Goal: Task Accomplishment & Management: Use online tool/utility

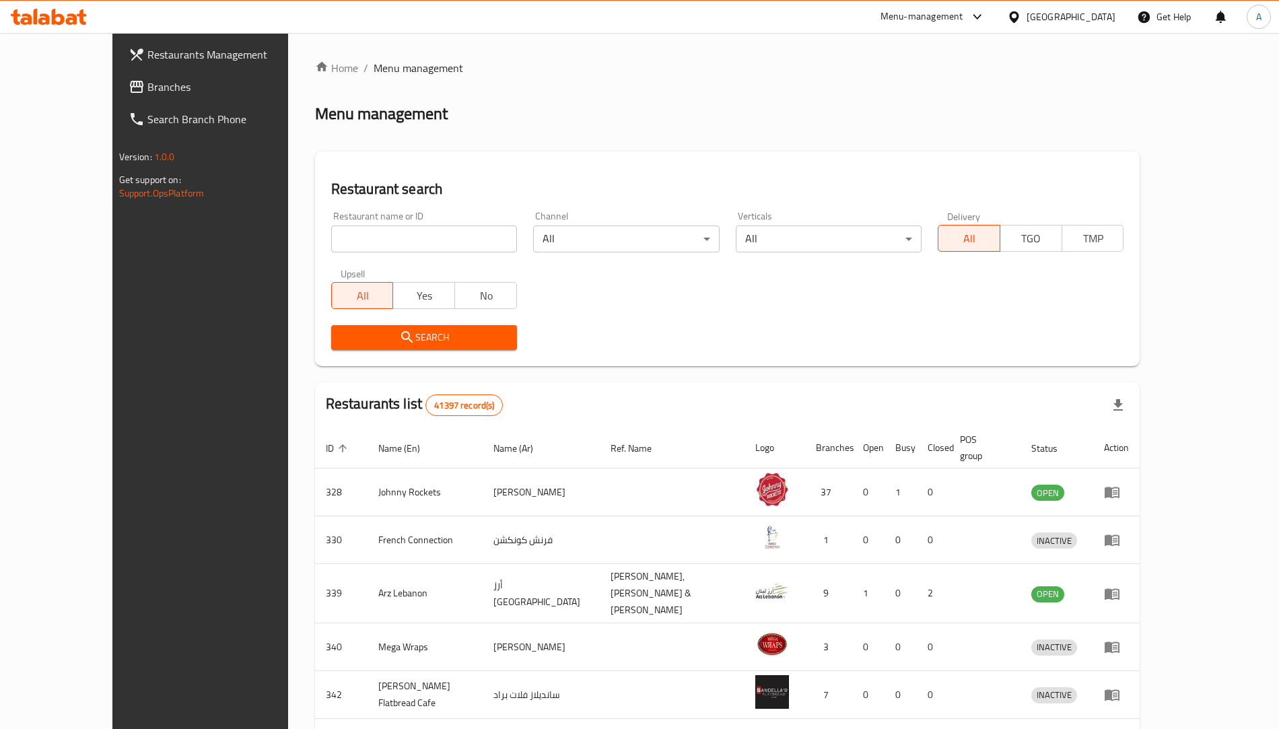
click at [331, 229] on input "search" at bounding box center [424, 238] width 186 height 27
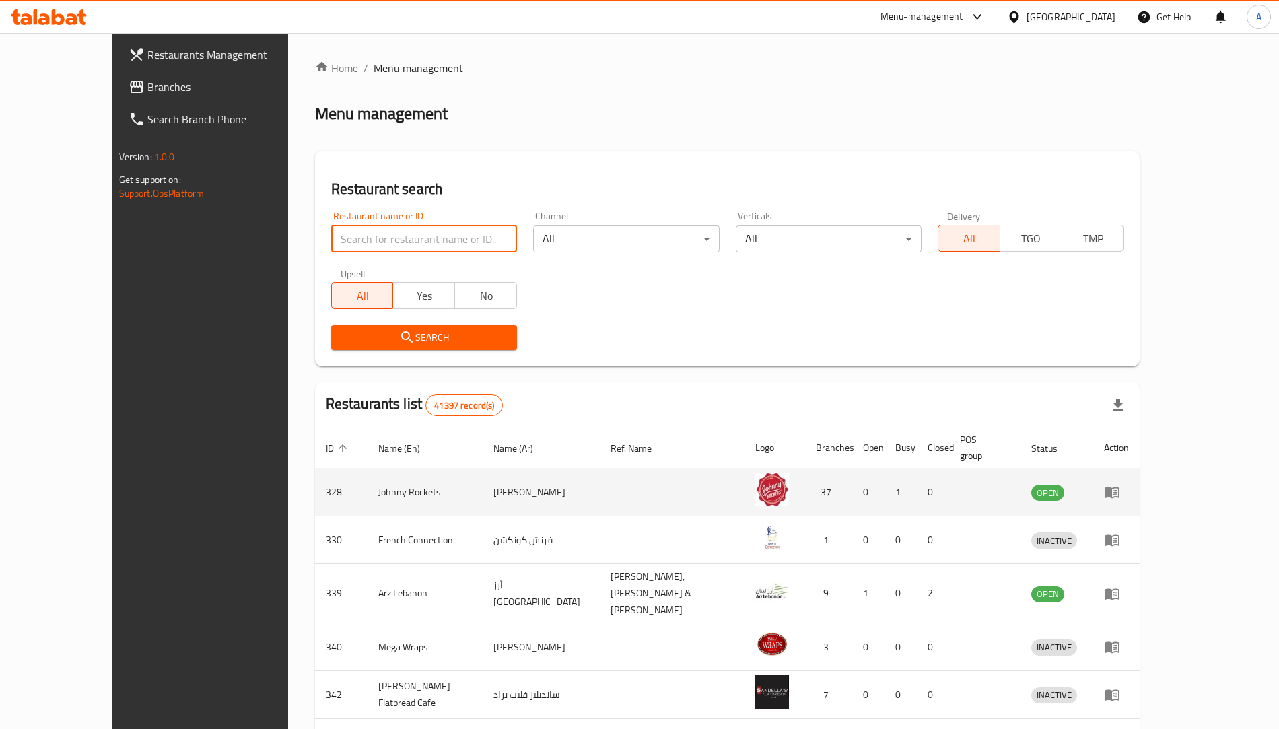
click at [1120, 484] on icon "enhanced table" at bounding box center [1112, 492] width 16 height 16
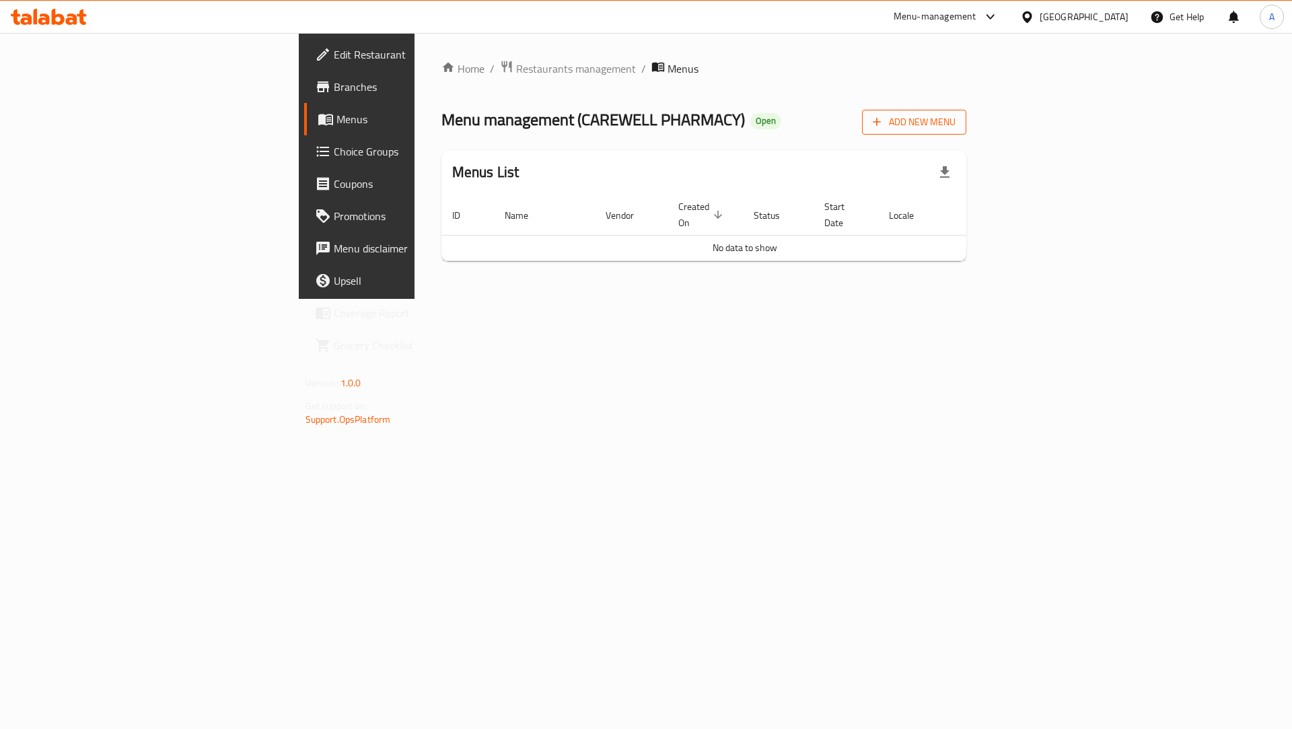
click at [956, 126] on span "Add New Menu" at bounding box center [914, 122] width 83 height 17
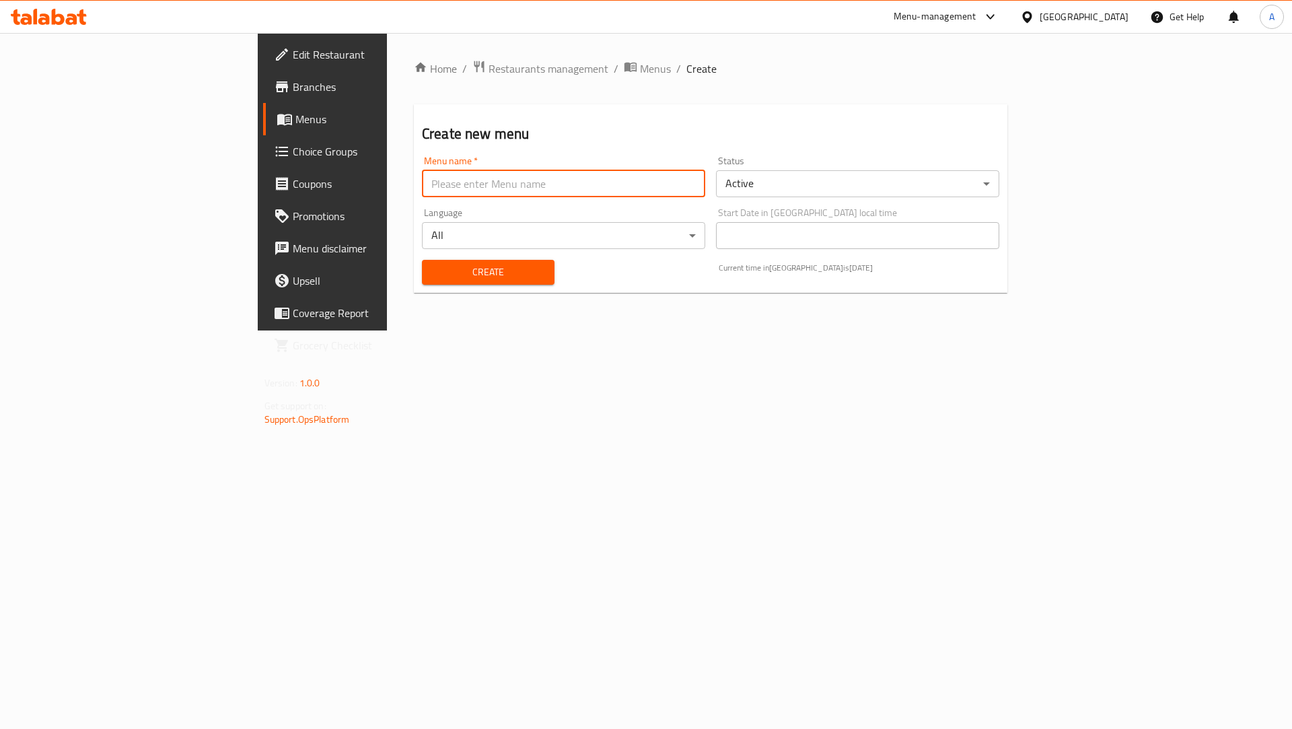
click at [422, 183] on input "text" at bounding box center [563, 183] width 283 height 27
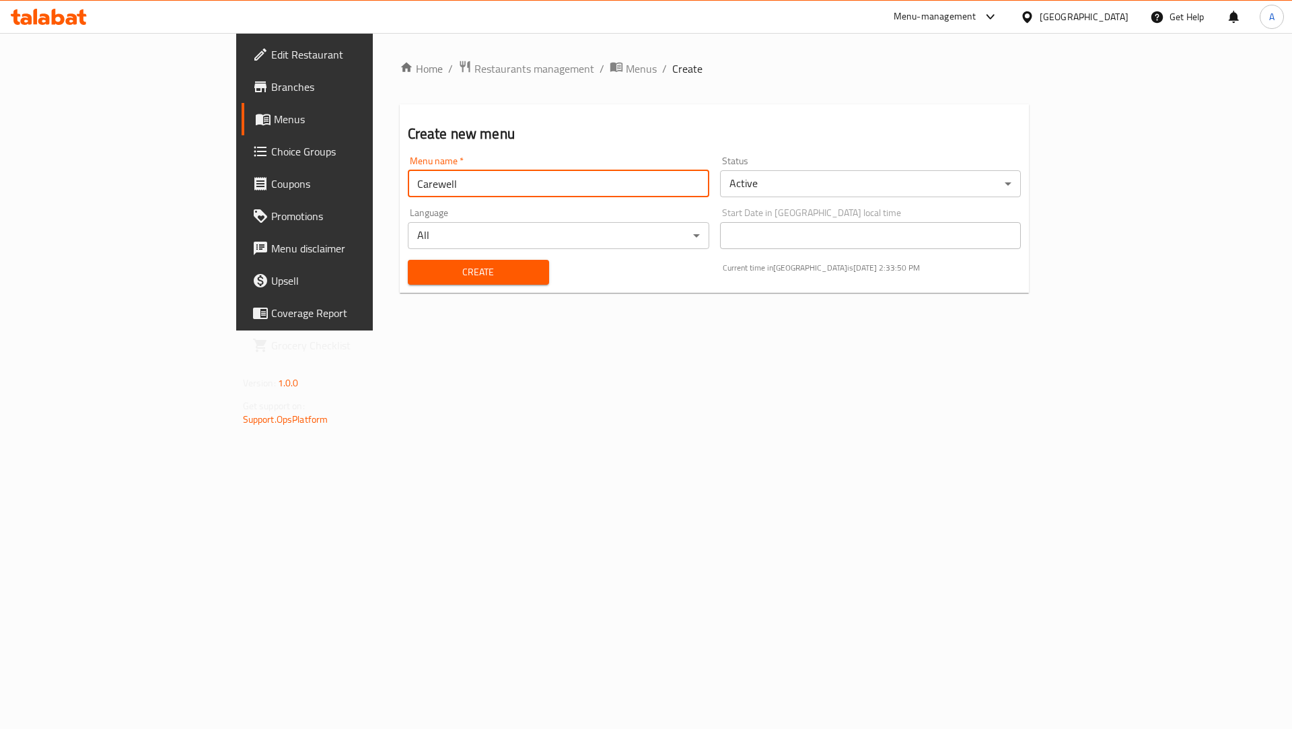
type input "Carewell"
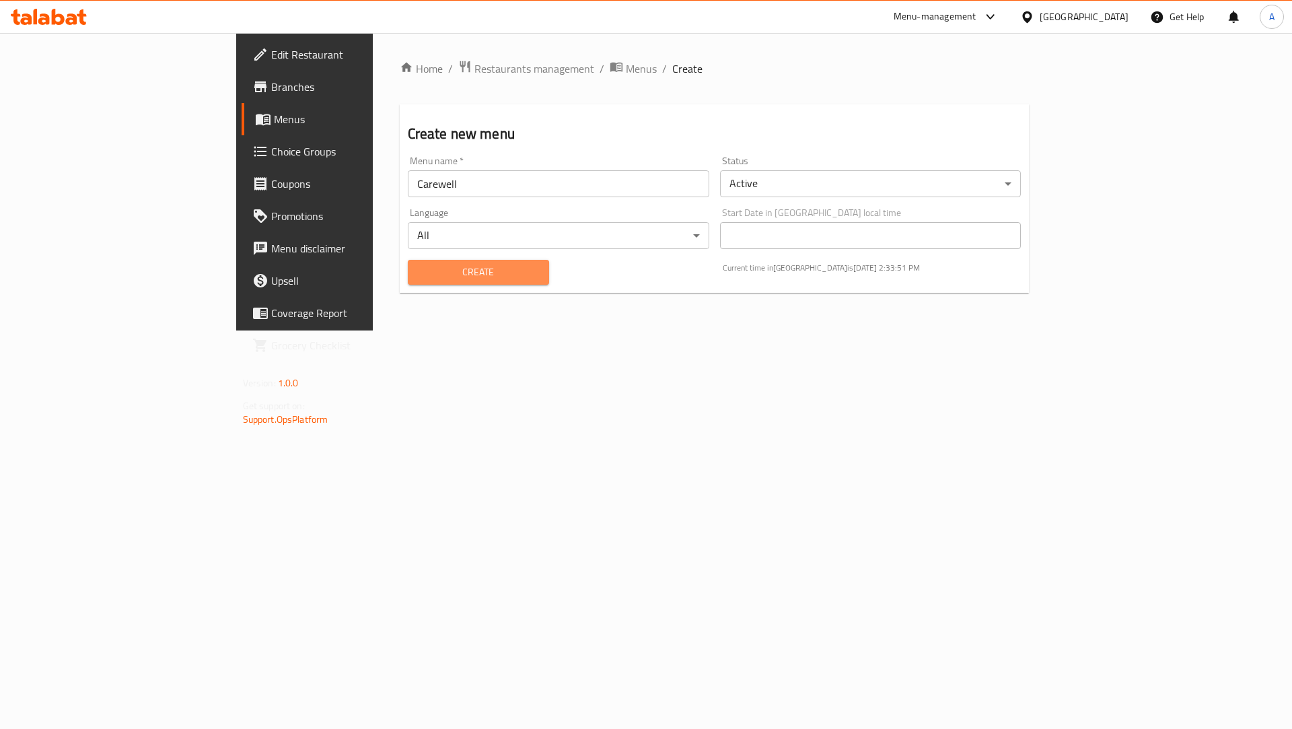
click at [460, 268] on span "Create" at bounding box center [479, 272] width 120 height 17
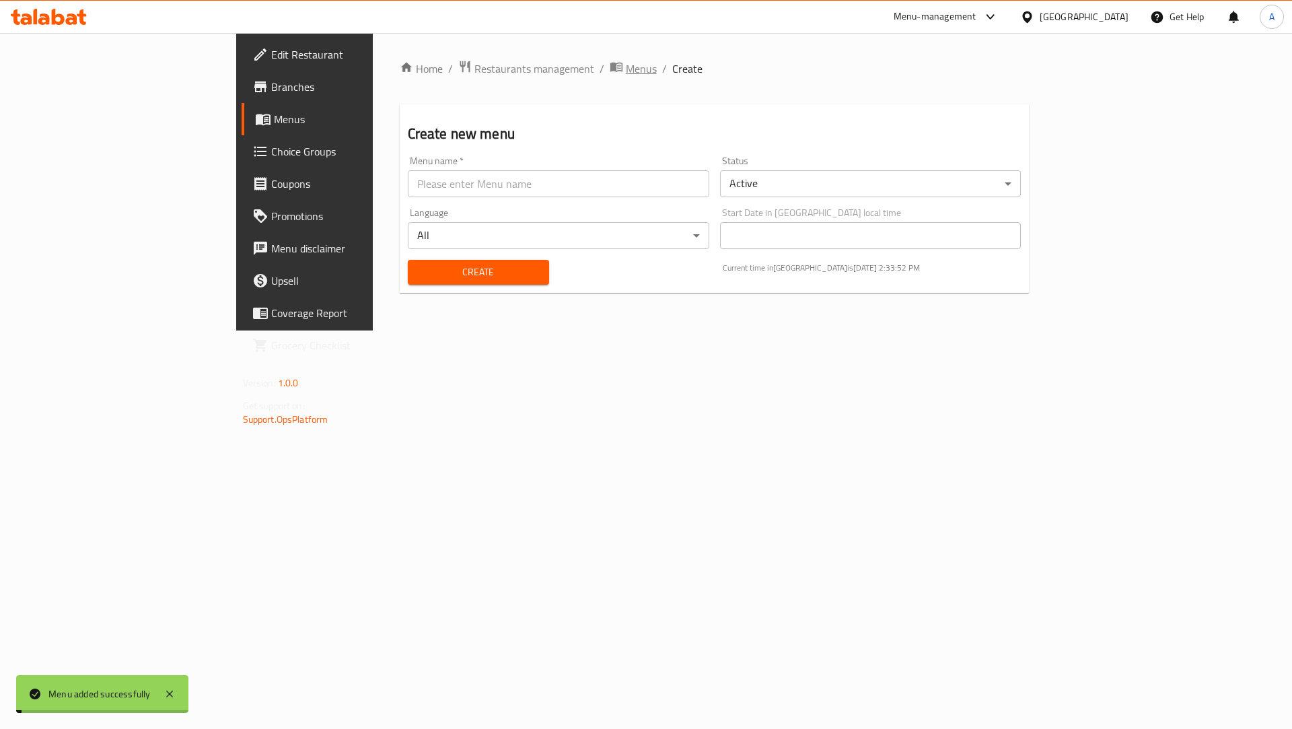
click at [626, 75] on span "Menus" at bounding box center [641, 69] width 31 height 16
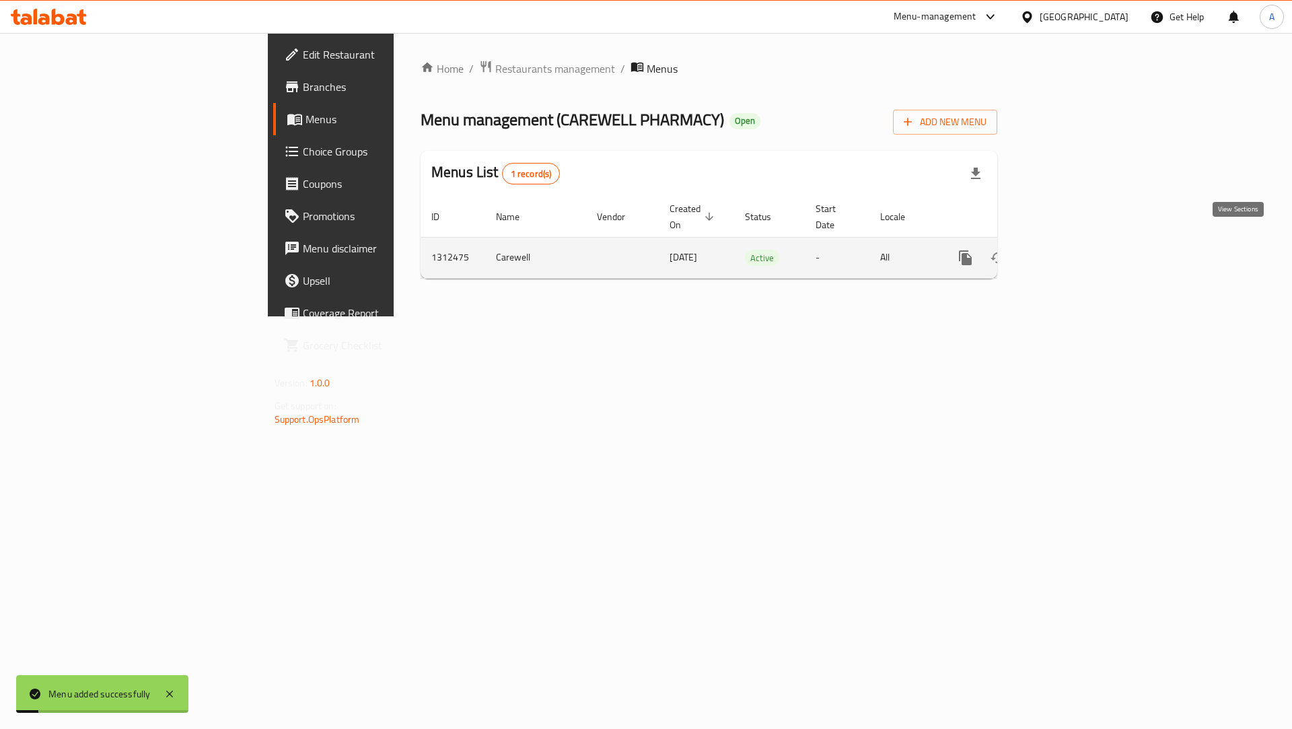
click at [1071, 250] on icon "enhanced table" at bounding box center [1063, 258] width 16 height 16
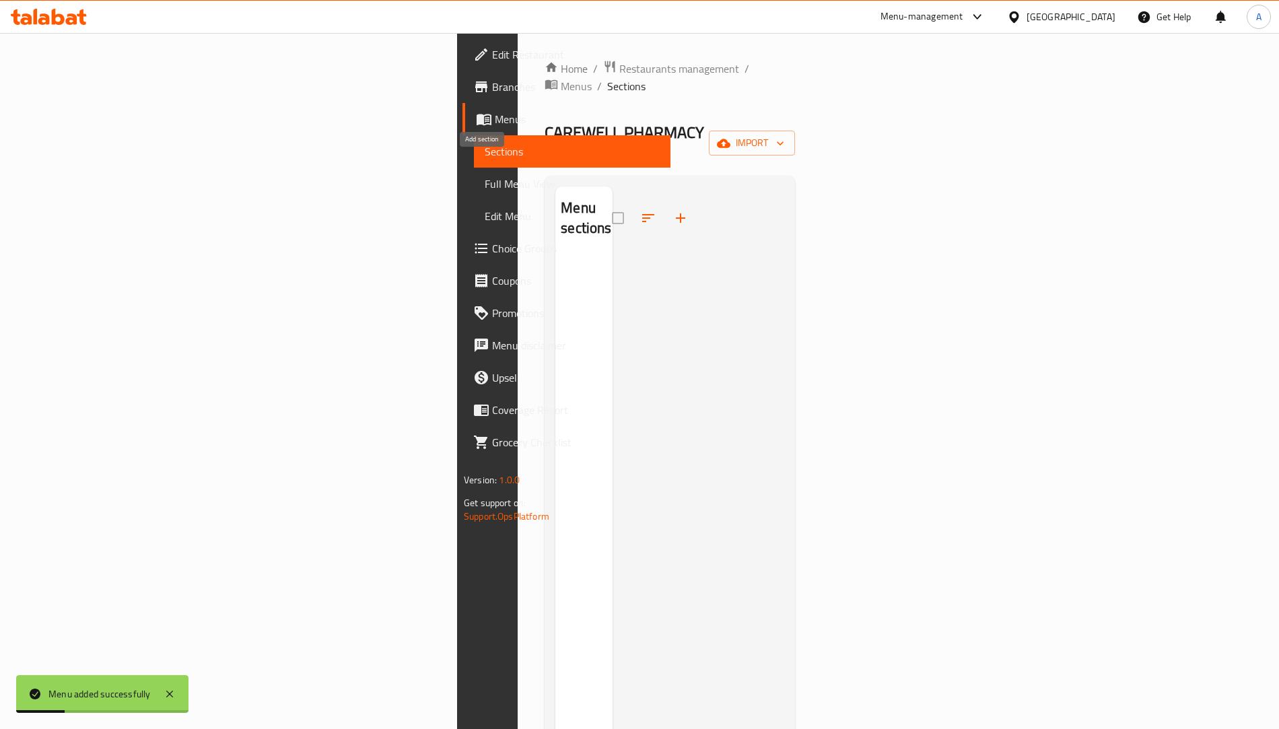
click at [672, 210] on icon "button" at bounding box center [680, 218] width 16 height 16
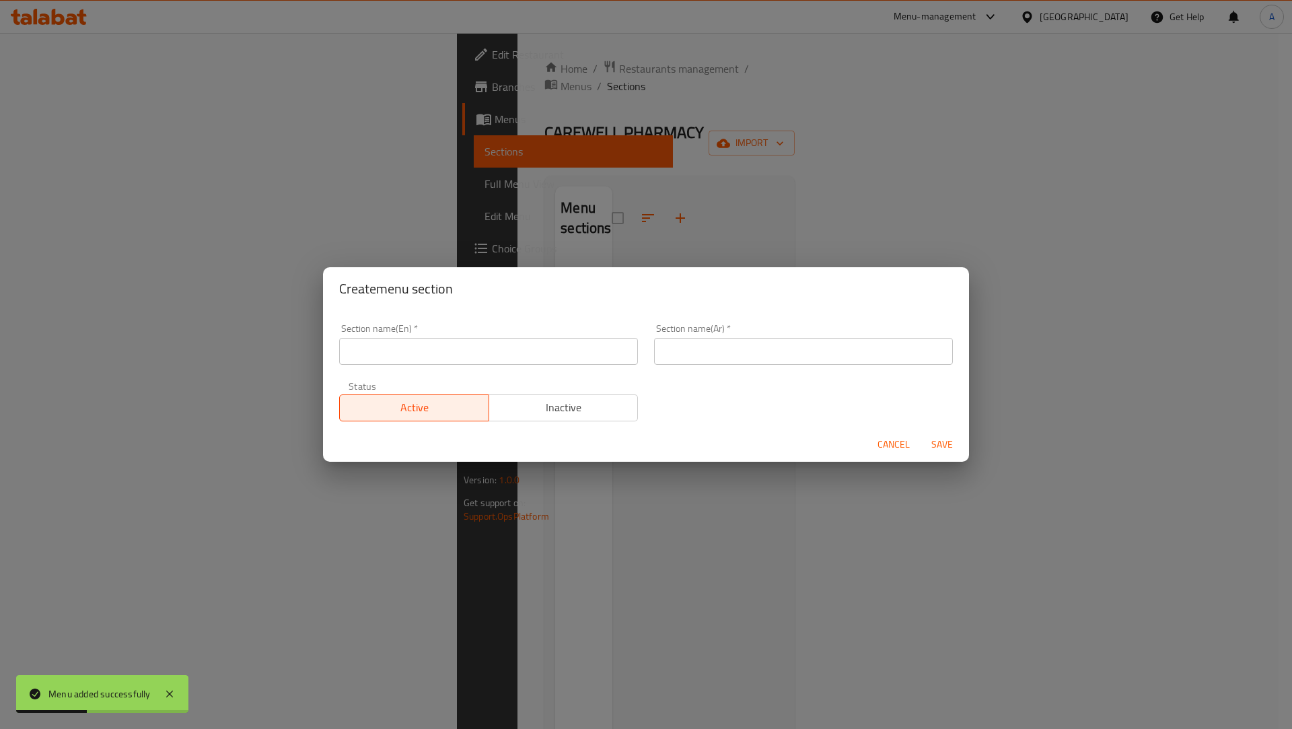
click at [448, 350] on input "text" at bounding box center [488, 351] width 299 height 27
type input "test"
click at [692, 351] on input "text" at bounding box center [803, 351] width 299 height 27
type input "فحص"
click at [951, 446] on span "Save" at bounding box center [942, 444] width 32 height 17
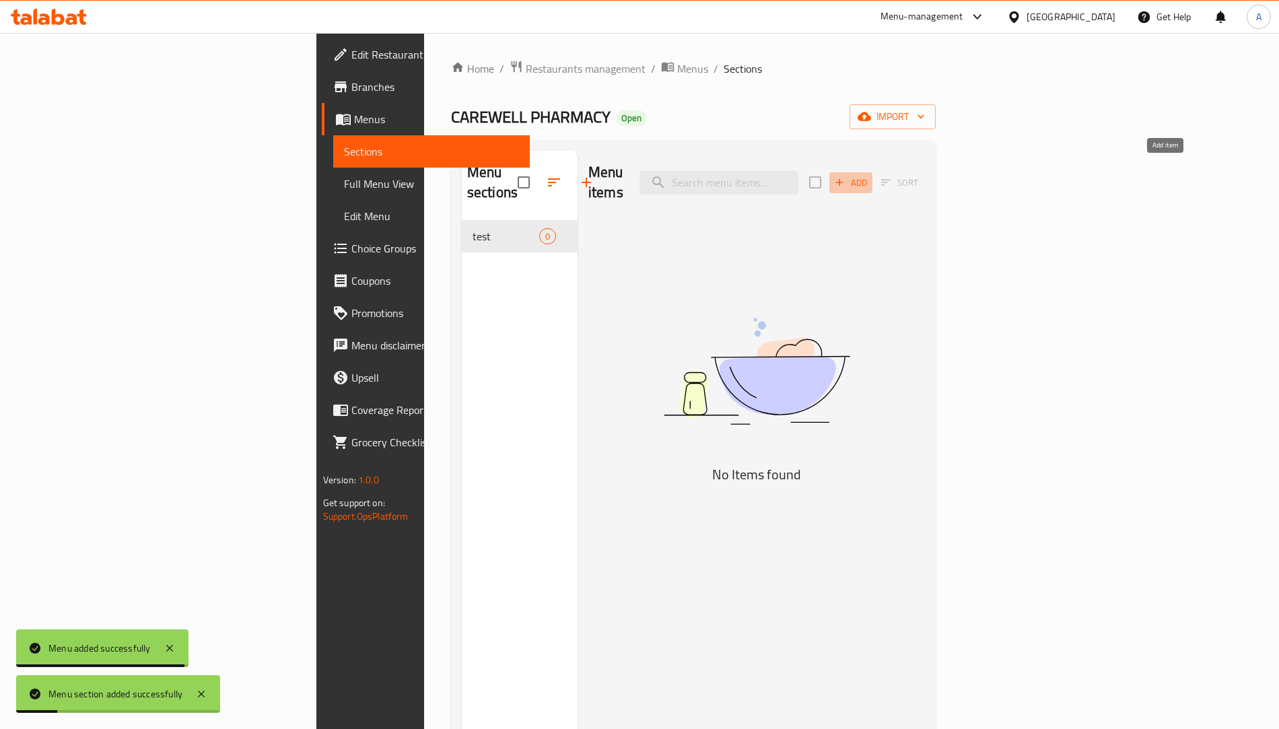
click at [845, 176] on icon "button" at bounding box center [839, 182] width 12 height 12
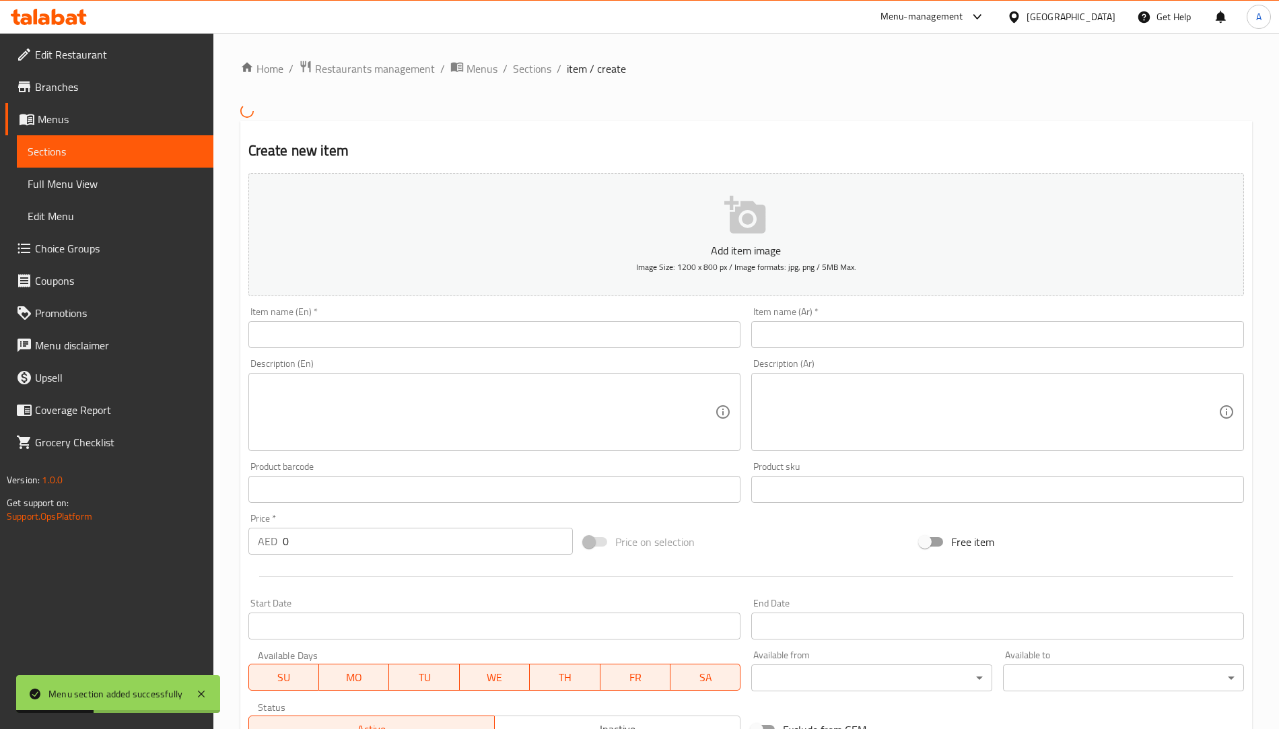
click at [265, 335] on input "text" at bounding box center [494, 334] width 493 height 27
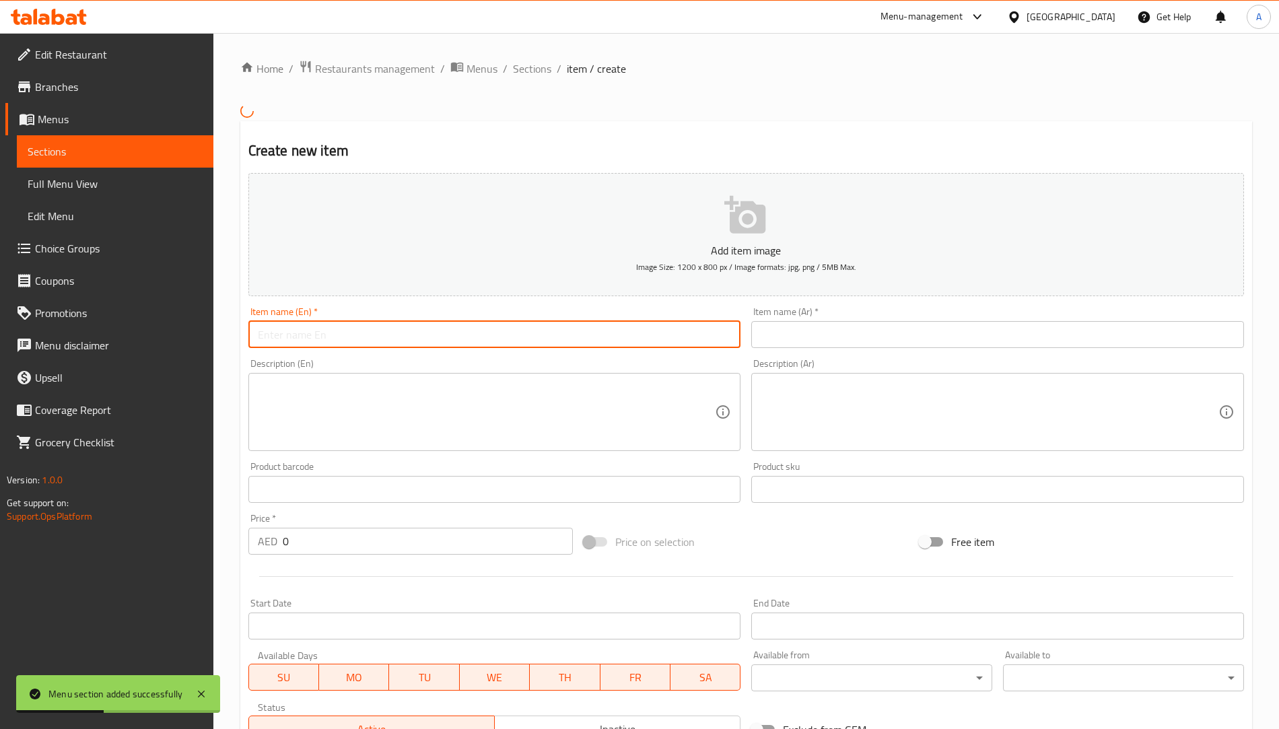
type input "test"
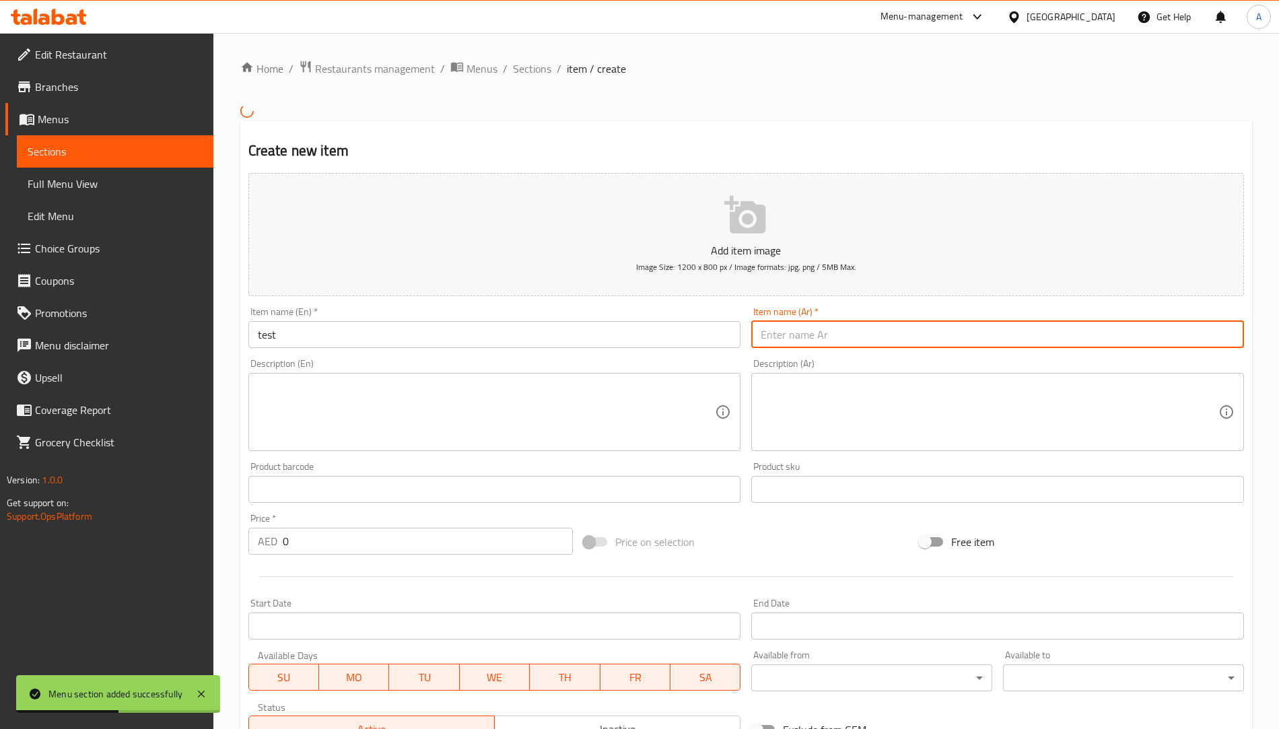
click at [768, 337] on input "text" at bounding box center [997, 334] width 493 height 27
type input "فحص"
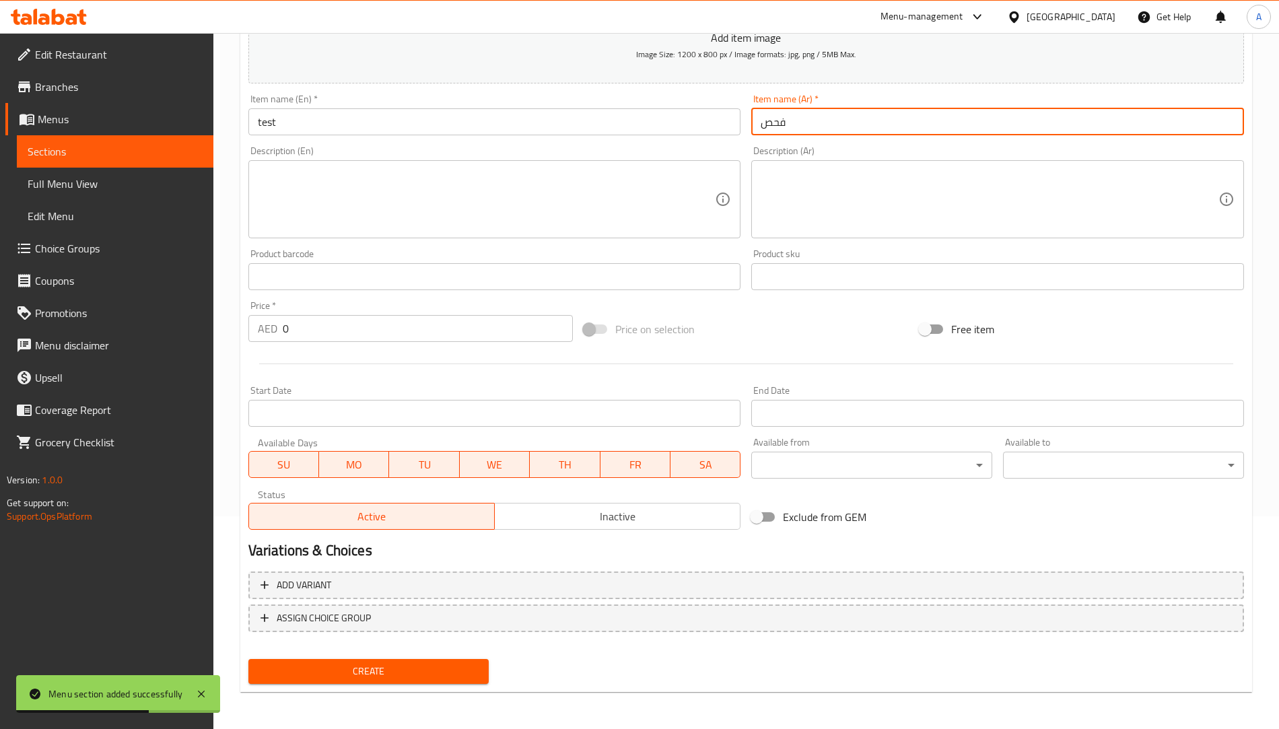
click at [384, 678] on button "Create" at bounding box center [368, 671] width 241 height 25
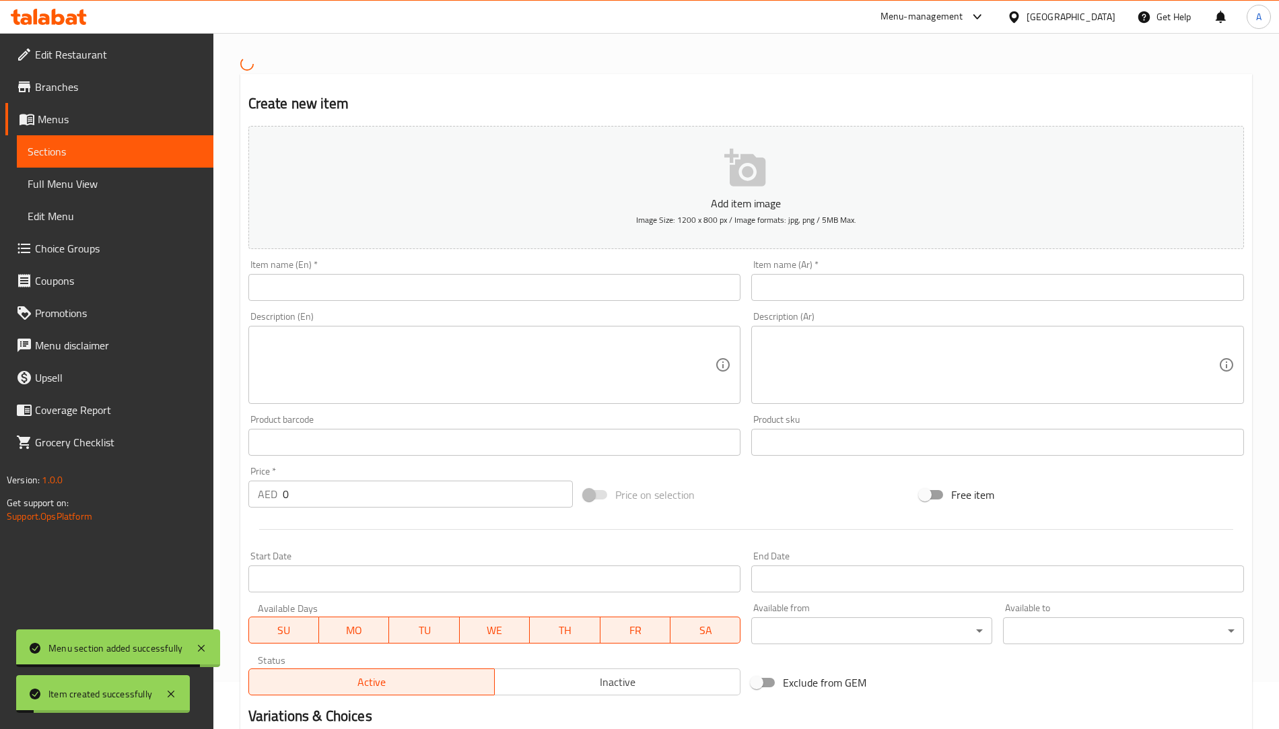
scroll to position [0, 0]
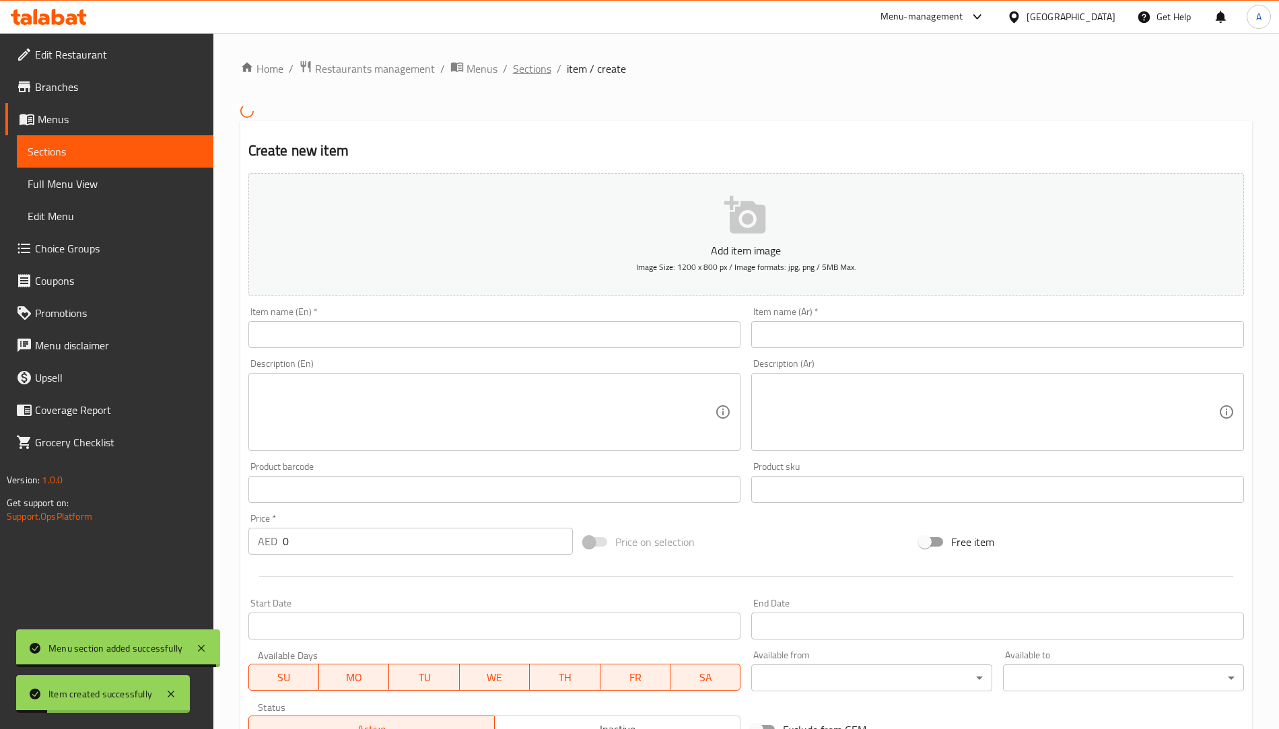
click at [538, 67] on span "Sections" at bounding box center [532, 69] width 38 height 16
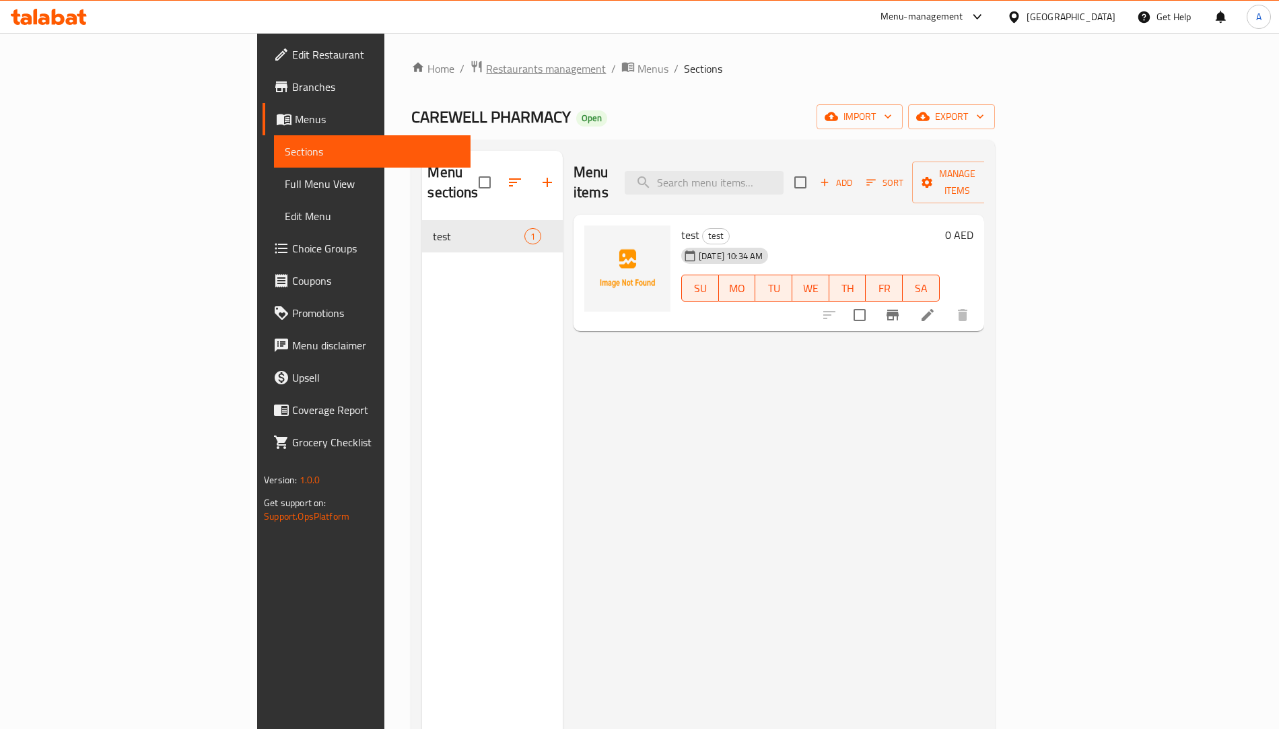
click at [486, 63] on span "Restaurants management" at bounding box center [546, 69] width 120 height 16
